Goal: Information Seeking & Learning: Learn about a topic

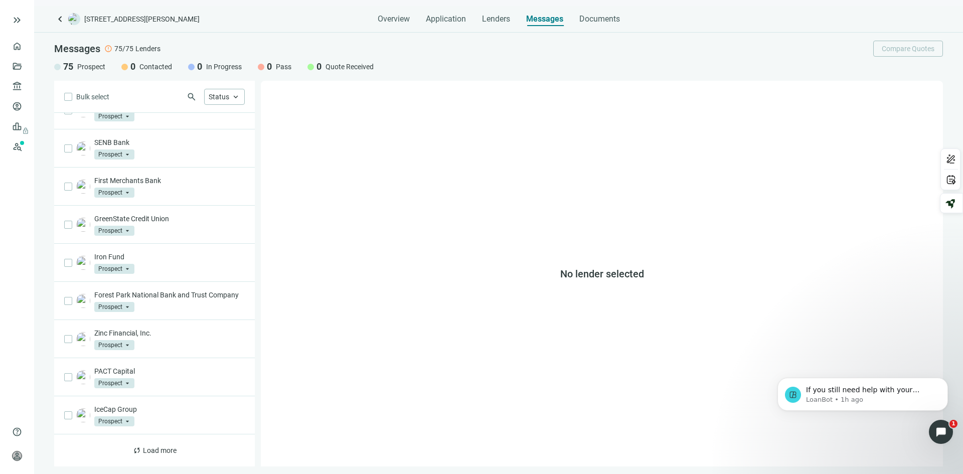
scroll to position [168, 0]
click at [25, 144] on link "Prospects New" at bounding box center [41, 146] width 32 height 20
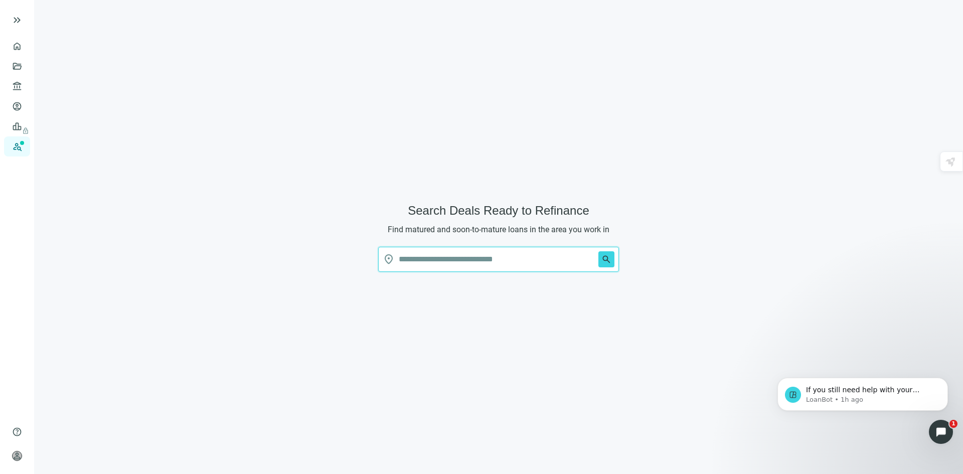
click at [426, 263] on input "text" at bounding box center [497, 259] width 196 height 24
click at [598, 251] on button "search" at bounding box center [606, 259] width 16 height 16
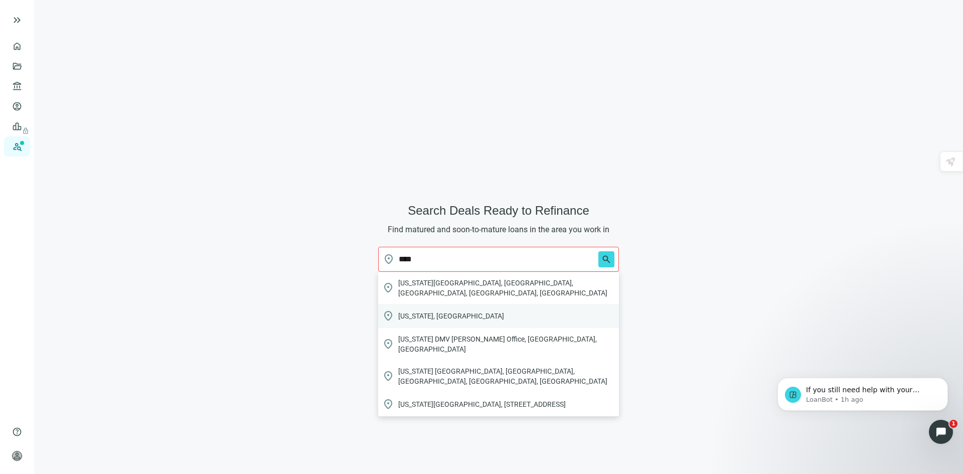
click at [414, 311] on span "[US_STATE], [GEOGRAPHIC_DATA]" at bounding box center [451, 316] width 106 height 10
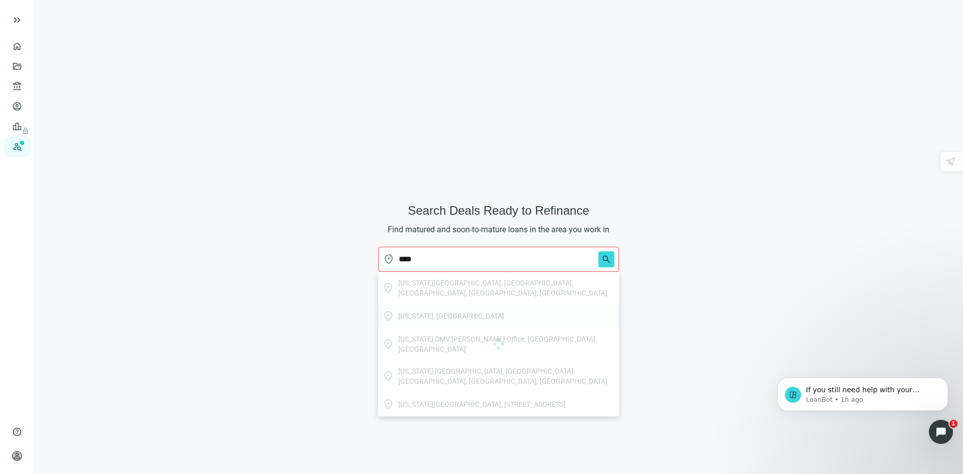
type input "*********"
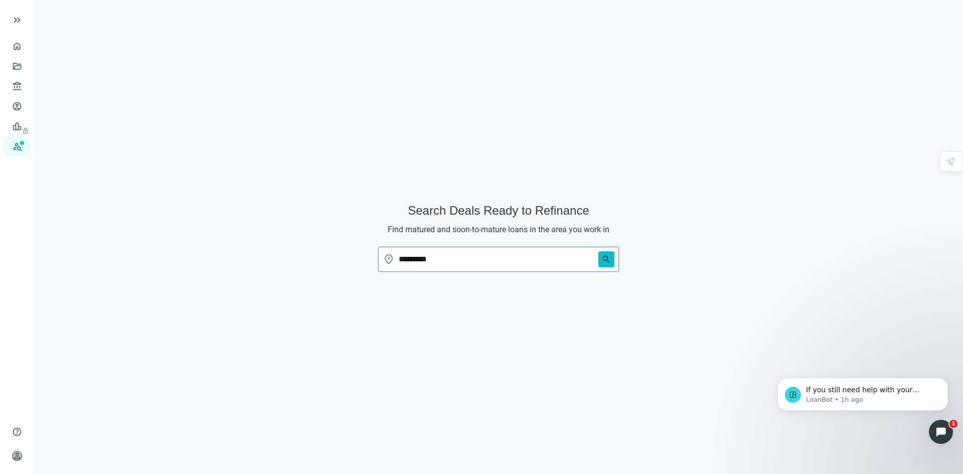
click at [607, 260] on span "search" at bounding box center [606, 259] width 10 height 10
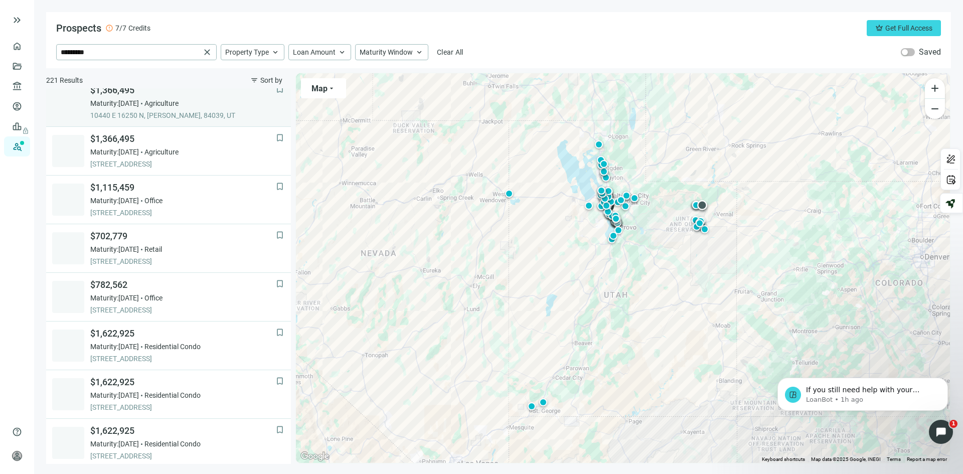
scroll to position [301, 0]
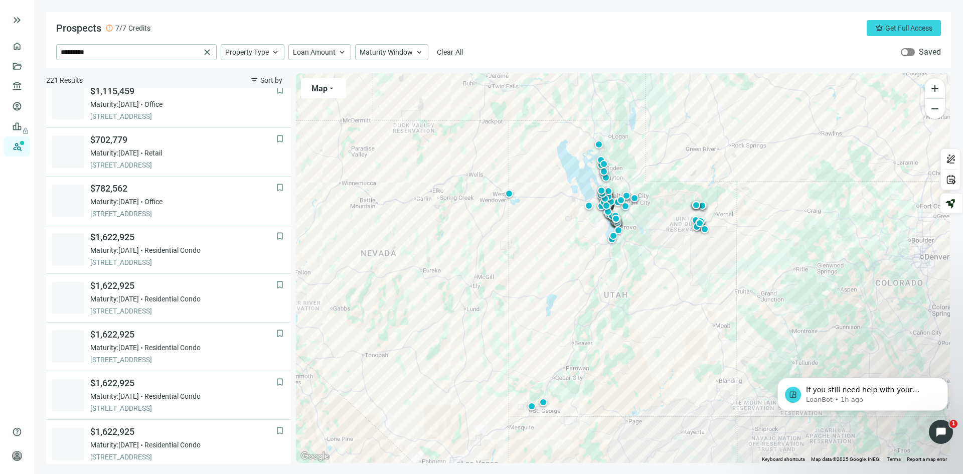
click at [905, 50] on div "button" at bounding box center [905, 52] width 6 height 6
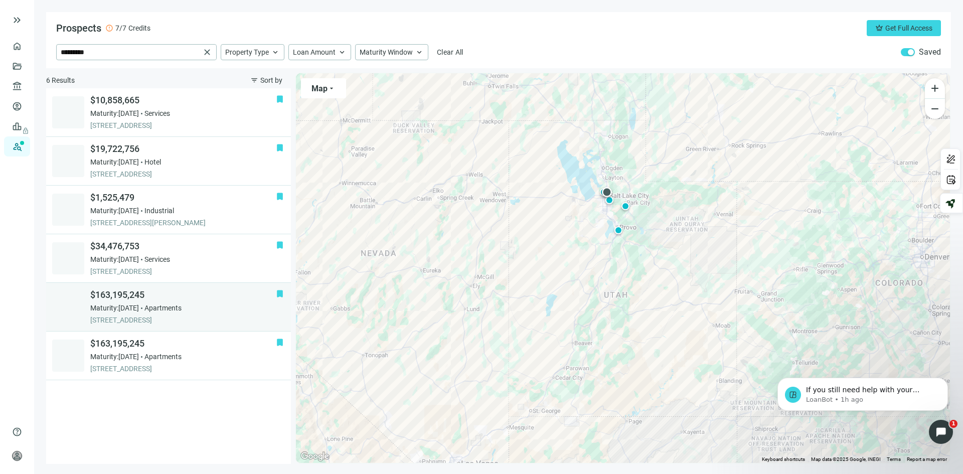
click at [227, 305] on div "Maturity: [DATE] Apartments" at bounding box center [183, 308] width 186 height 10
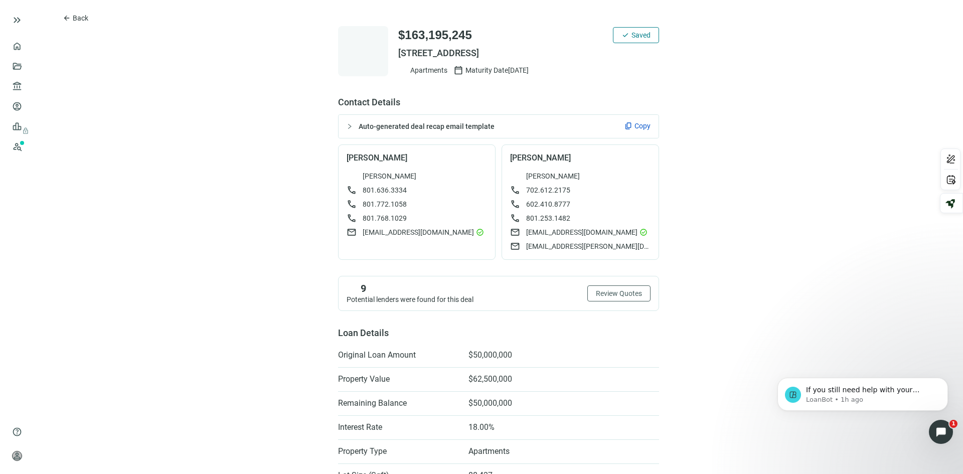
scroll to position [168, 0]
